Goal: Transaction & Acquisition: Purchase product/service

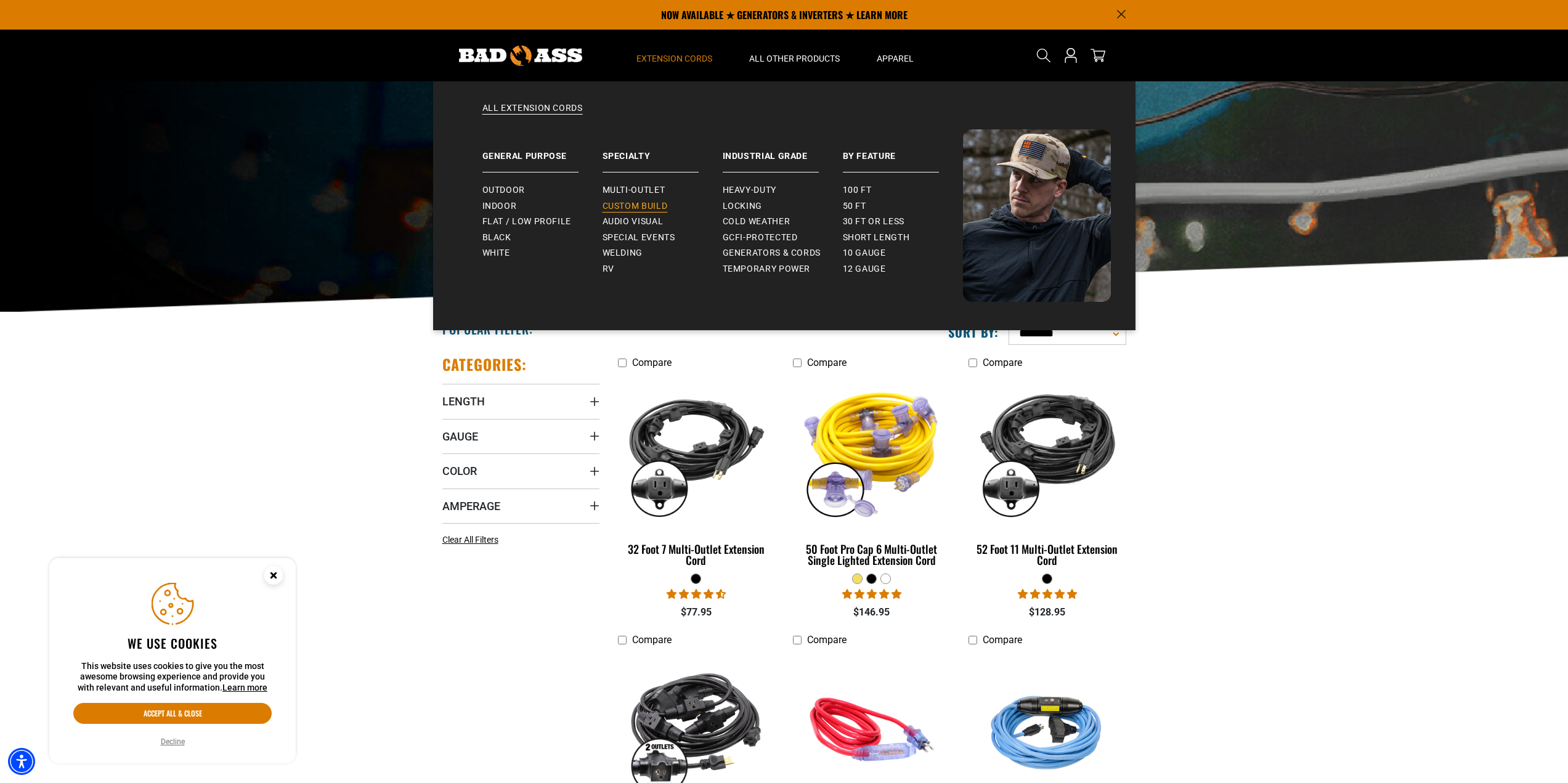
click at [621, 201] on span "Custom Build" at bounding box center [635, 206] width 66 height 11
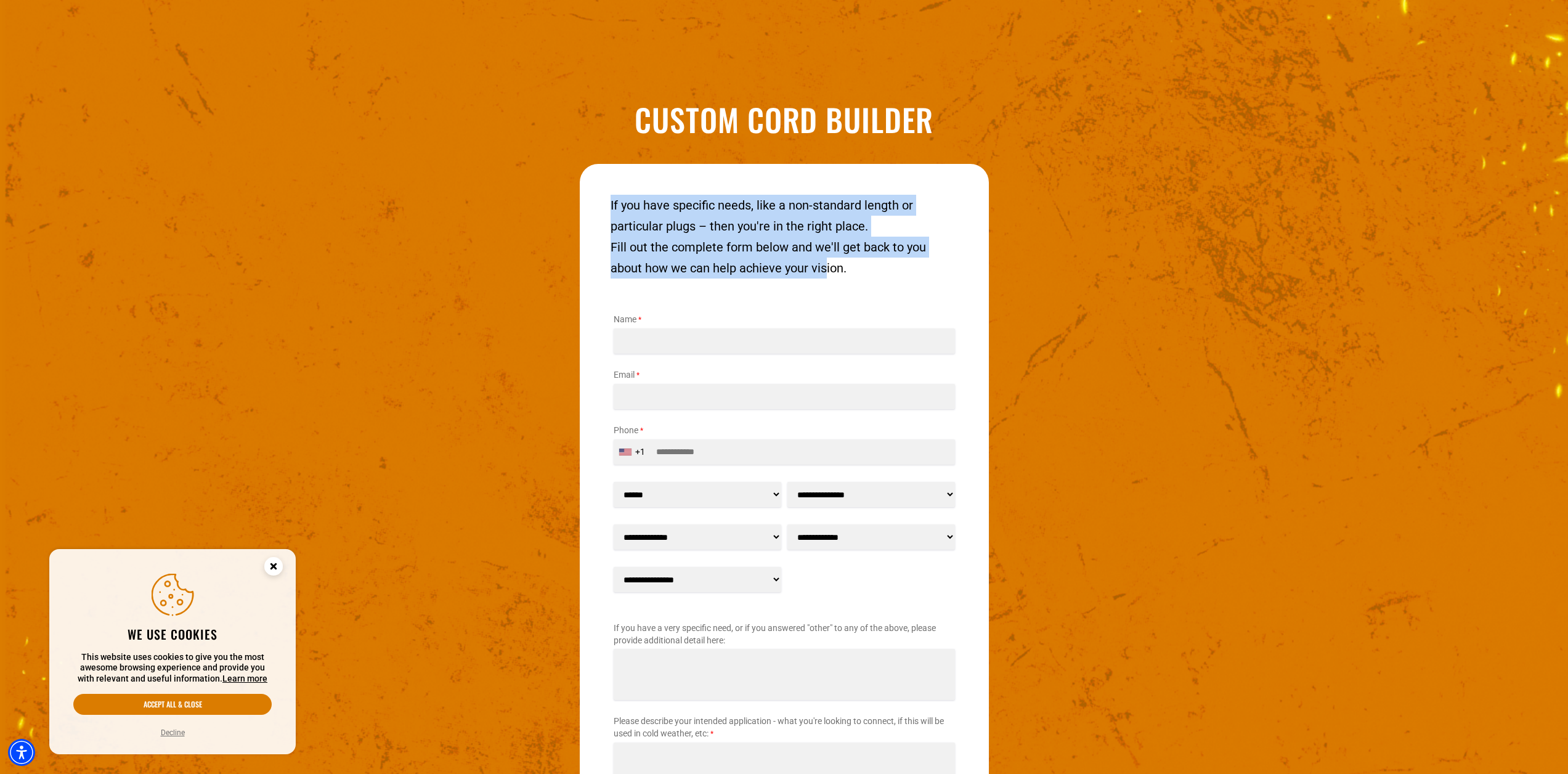
drag, startPoint x: 610, startPoint y: 210, endPoint x: 825, endPoint y: 266, distance: 222.2
click at [825, 266] on div "If you have specific needs, like a non-standard length or particular plugs – th…" at bounding box center [784, 237] width 347 height 84
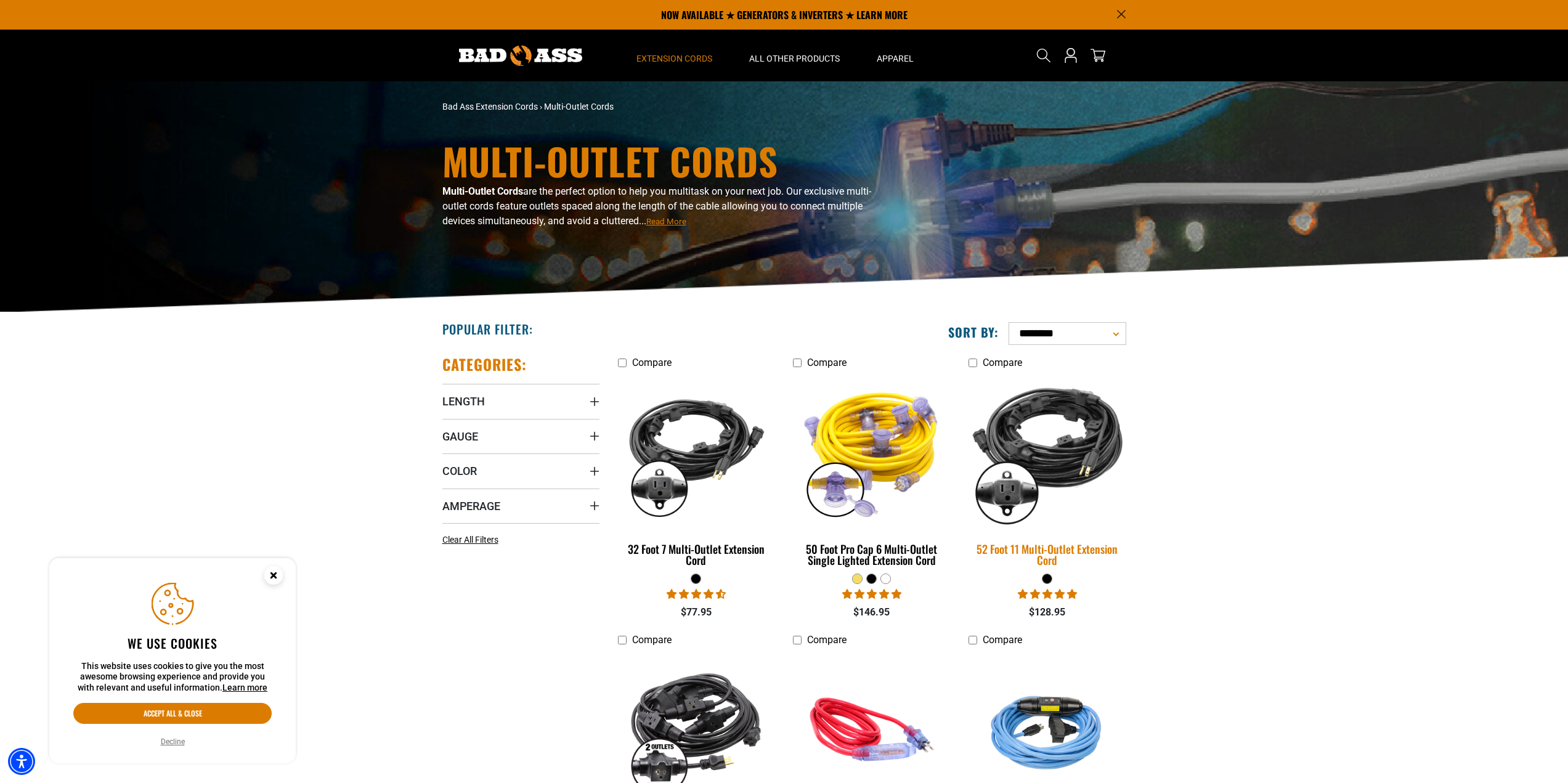
click at [1050, 449] on img at bounding box center [1047, 451] width 172 height 158
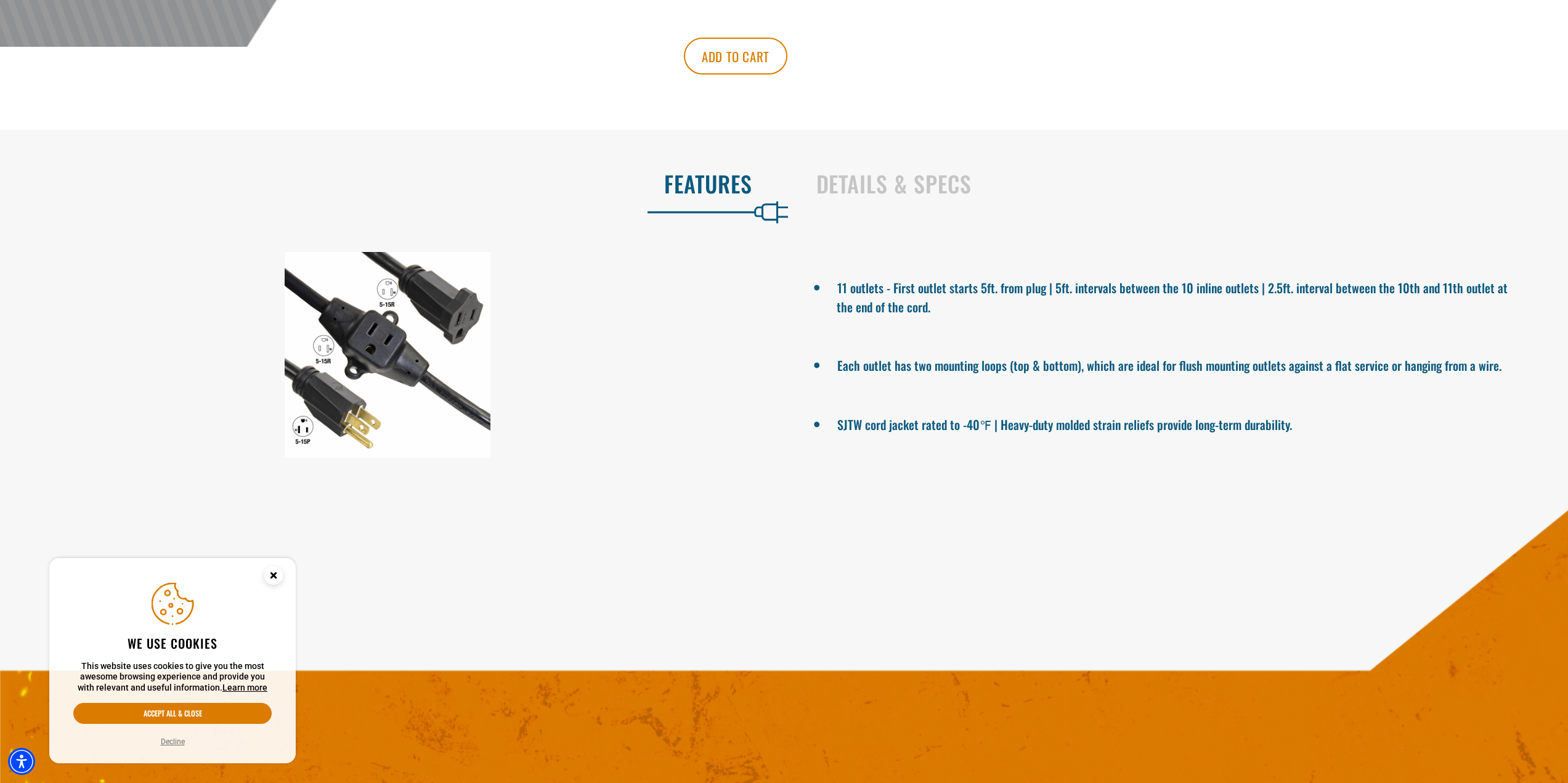
scroll to position [678, 0]
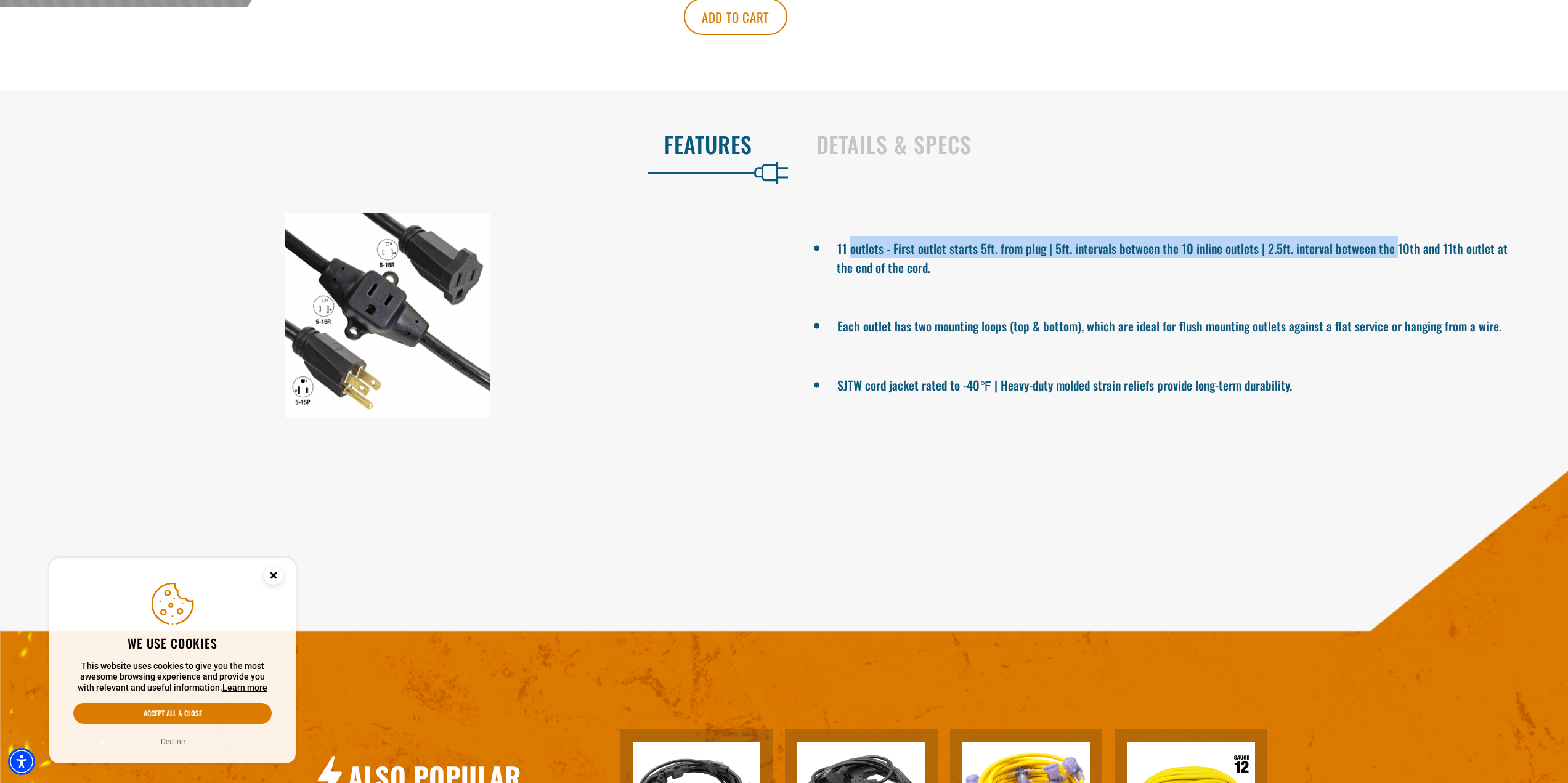
drag, startPoint x: 850, startPoint y: 248, endPoint x: 1402, endPoint y: 244, distance: 552.0
click at [1402, 244] on li "11 outlets - First outlet starts 5ft. from plug | 5ft. intervals between the 10…" at bounding box center [1181, 256] width 689 height 41
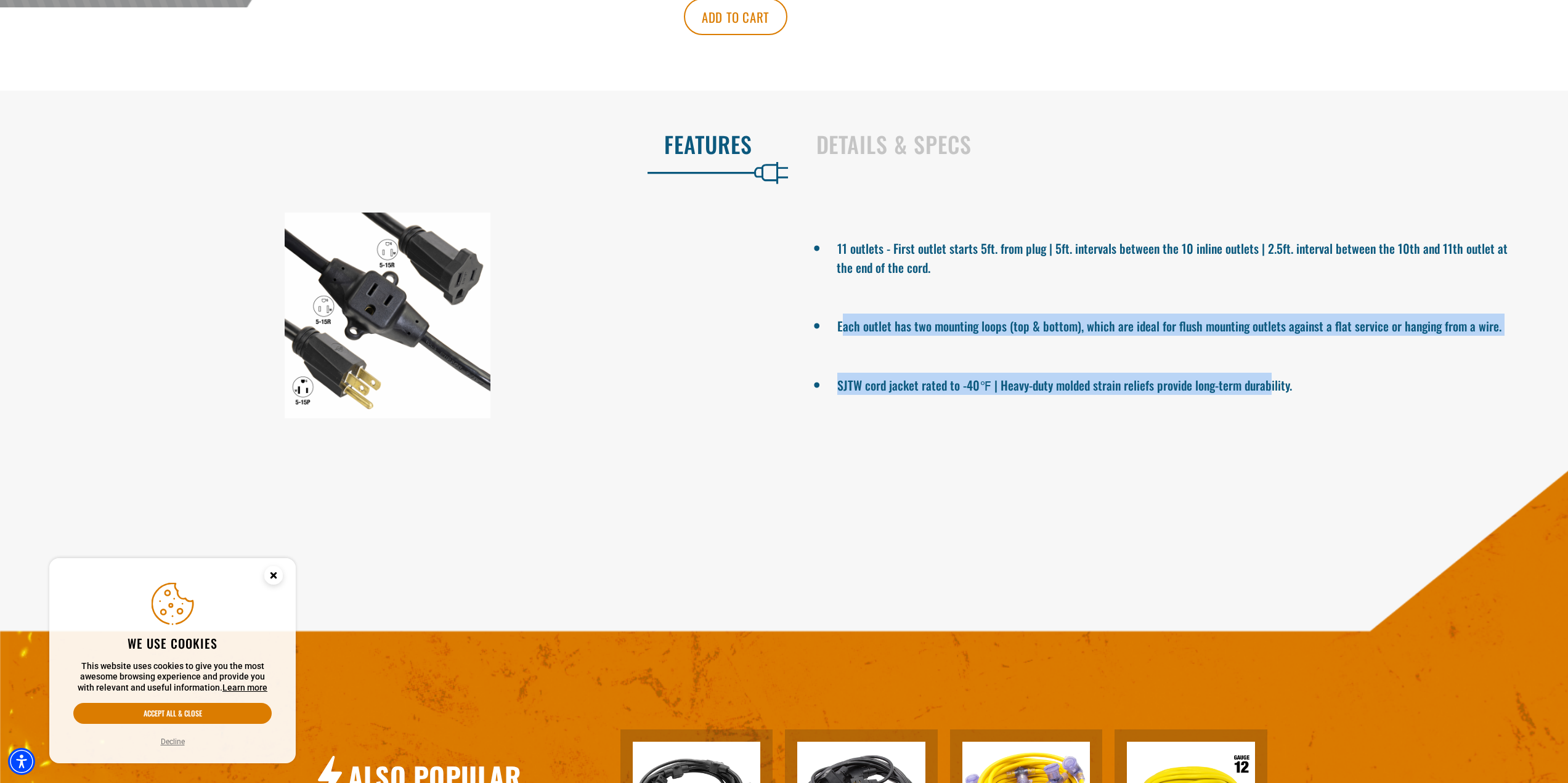
drag, startPoint x: 843, startPoint y: 325, endPoint x: 1268, endPoint y: 380, distance: 428.5
click at [1268, 380] on ul "11 outlets - First outlet starts 5ft. from plug | 5ft. intervals between the 10…" at bounding box center [1181, 315] width 775 height 206
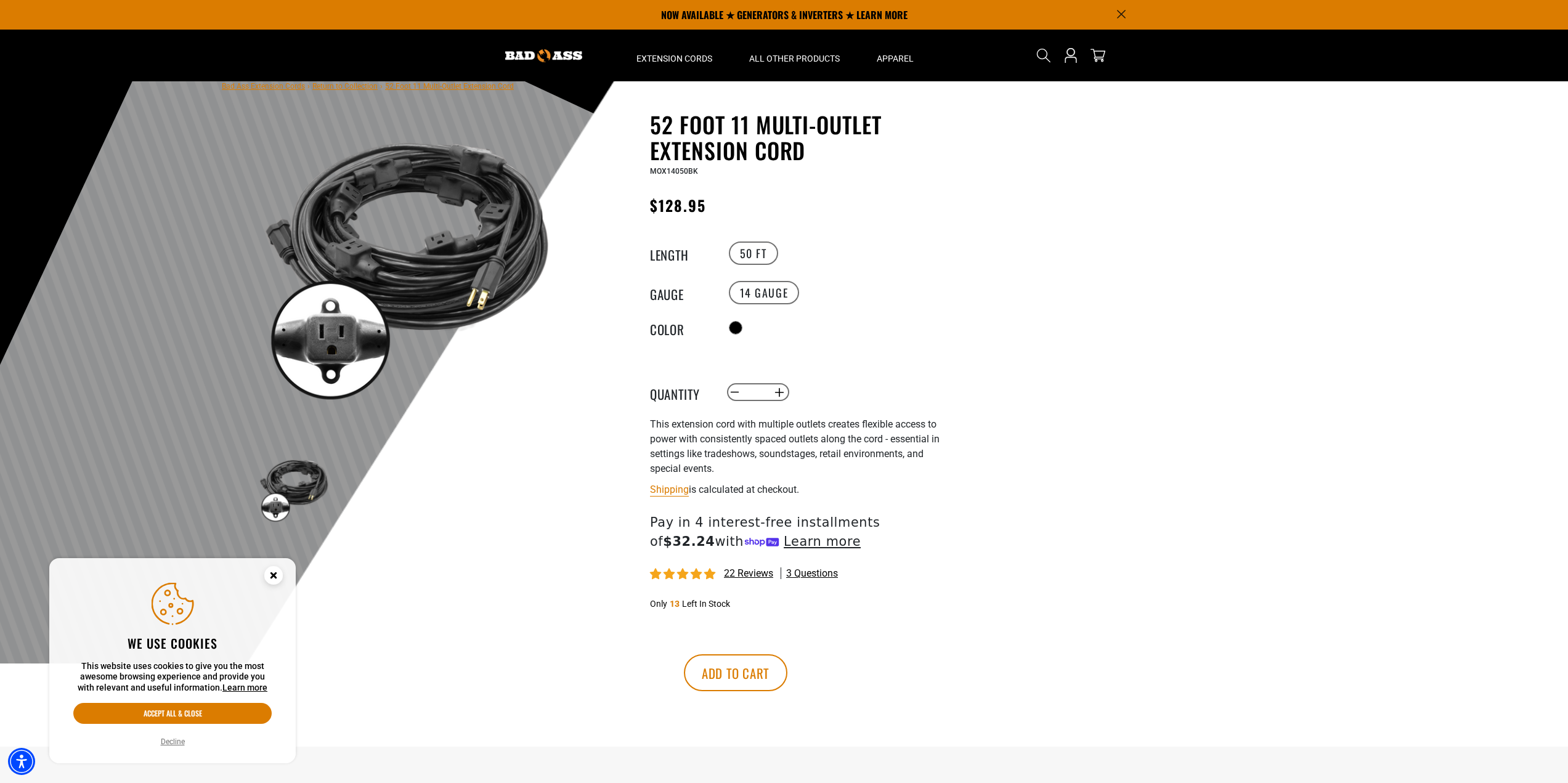
scroll to position [0, 0]
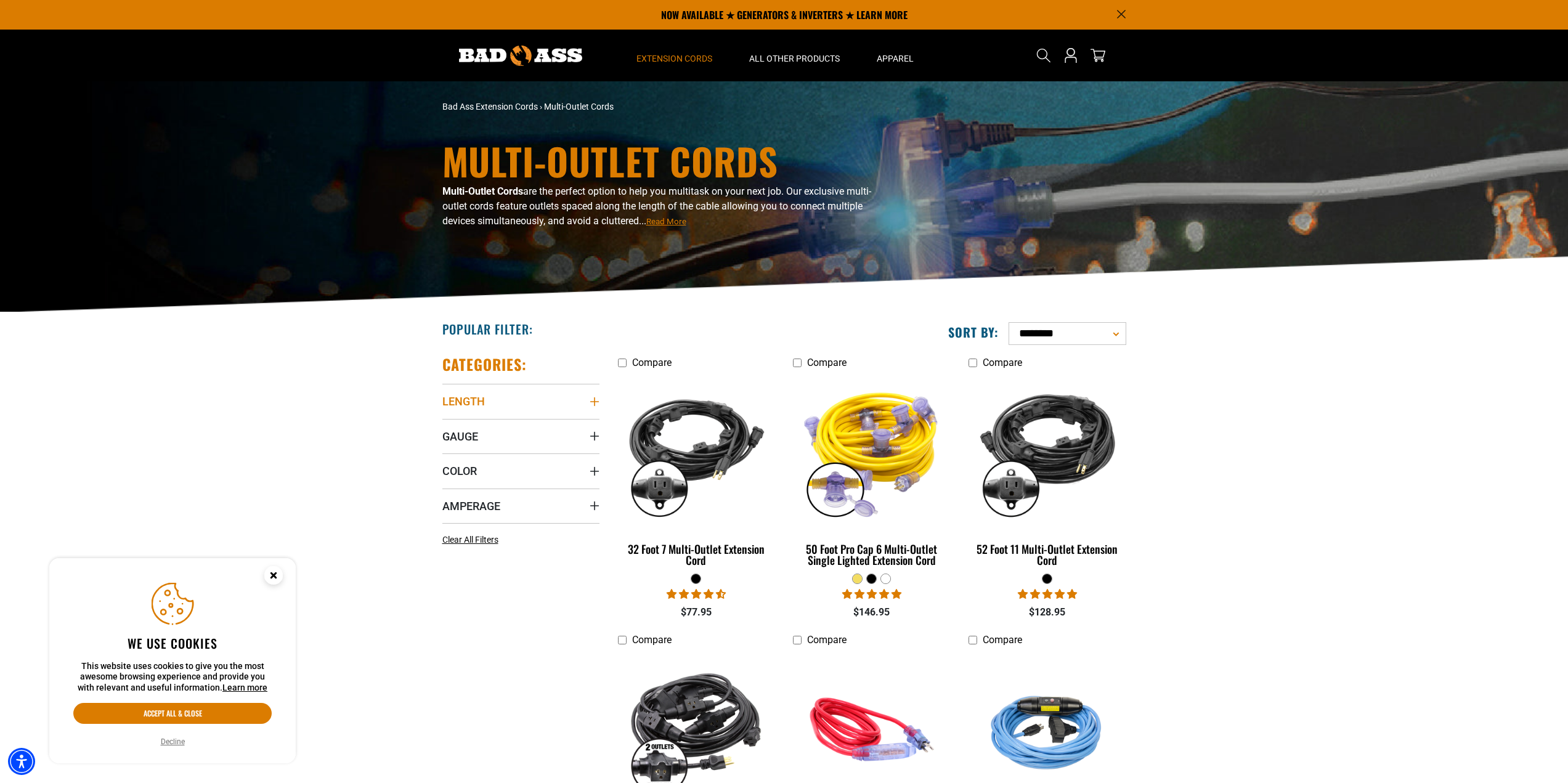
click at [590, 402] on icon "Length" at bounding box center [594, 401] width 10 height 10
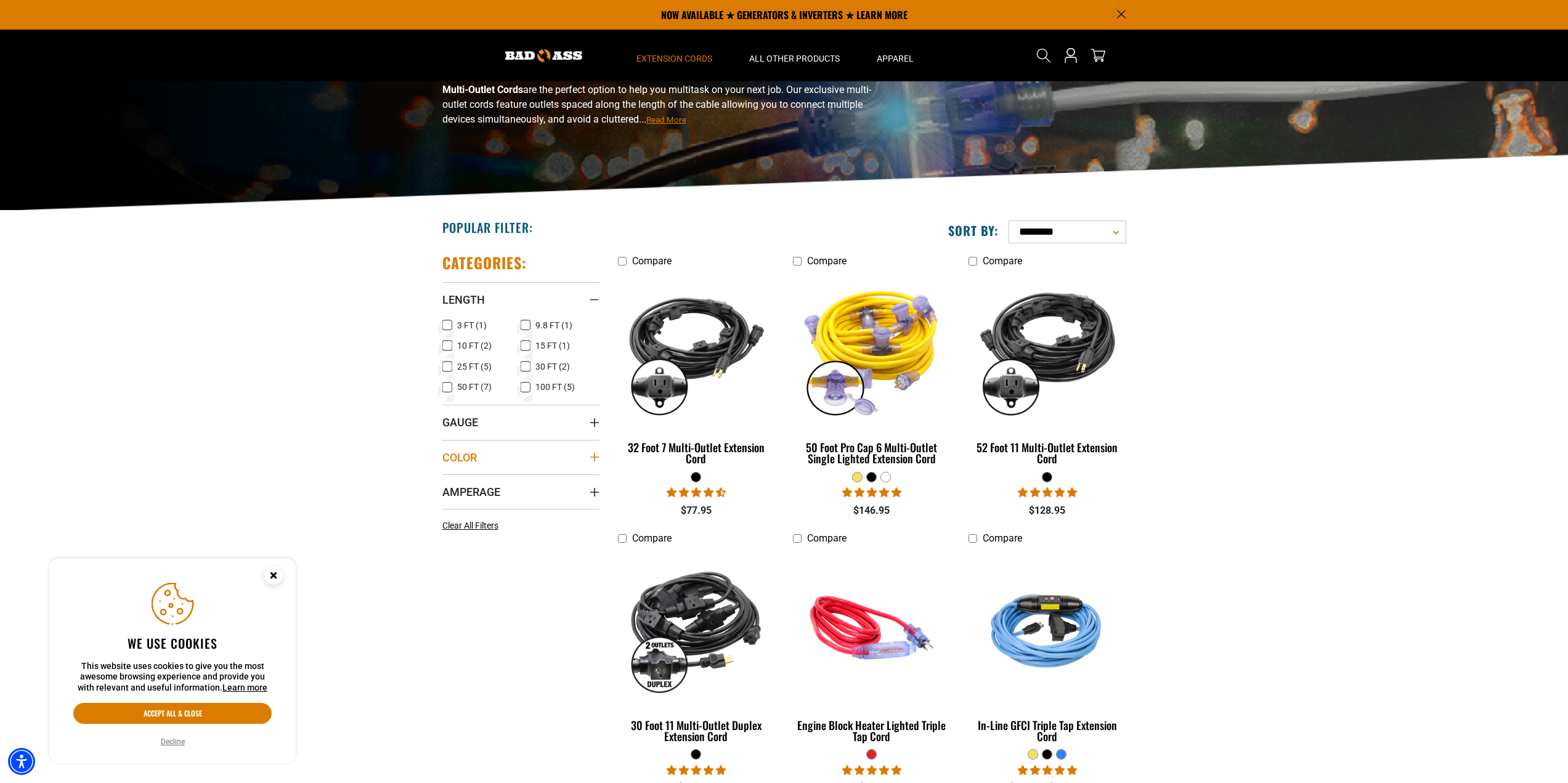
scroll to position [62, 0]
